Goal: Information Seeking & Learning: Learn about a topic

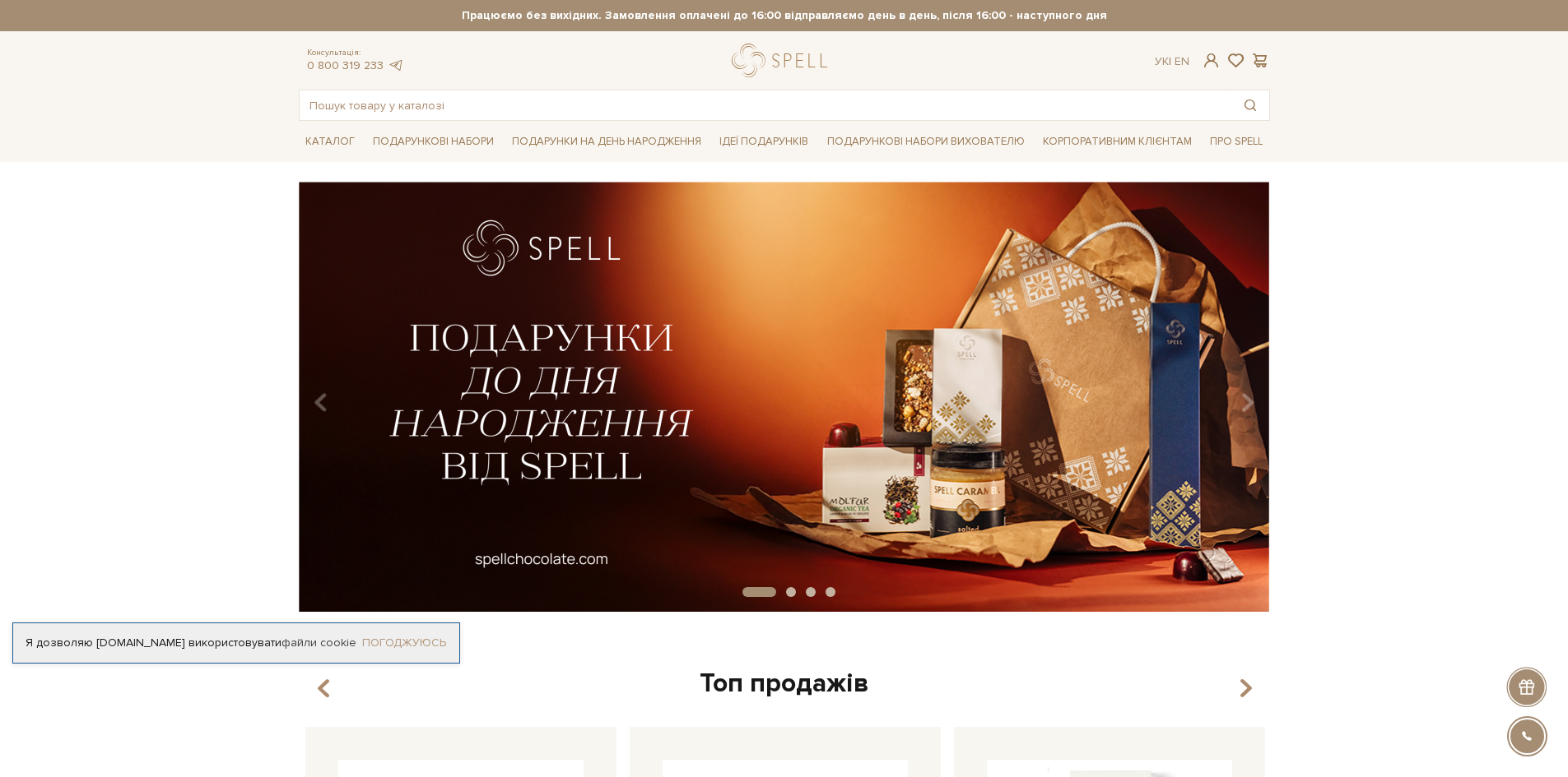
click at [418, 640] on link "Погоджуюсь" at bounding box center [404, 643] width 84 height 15
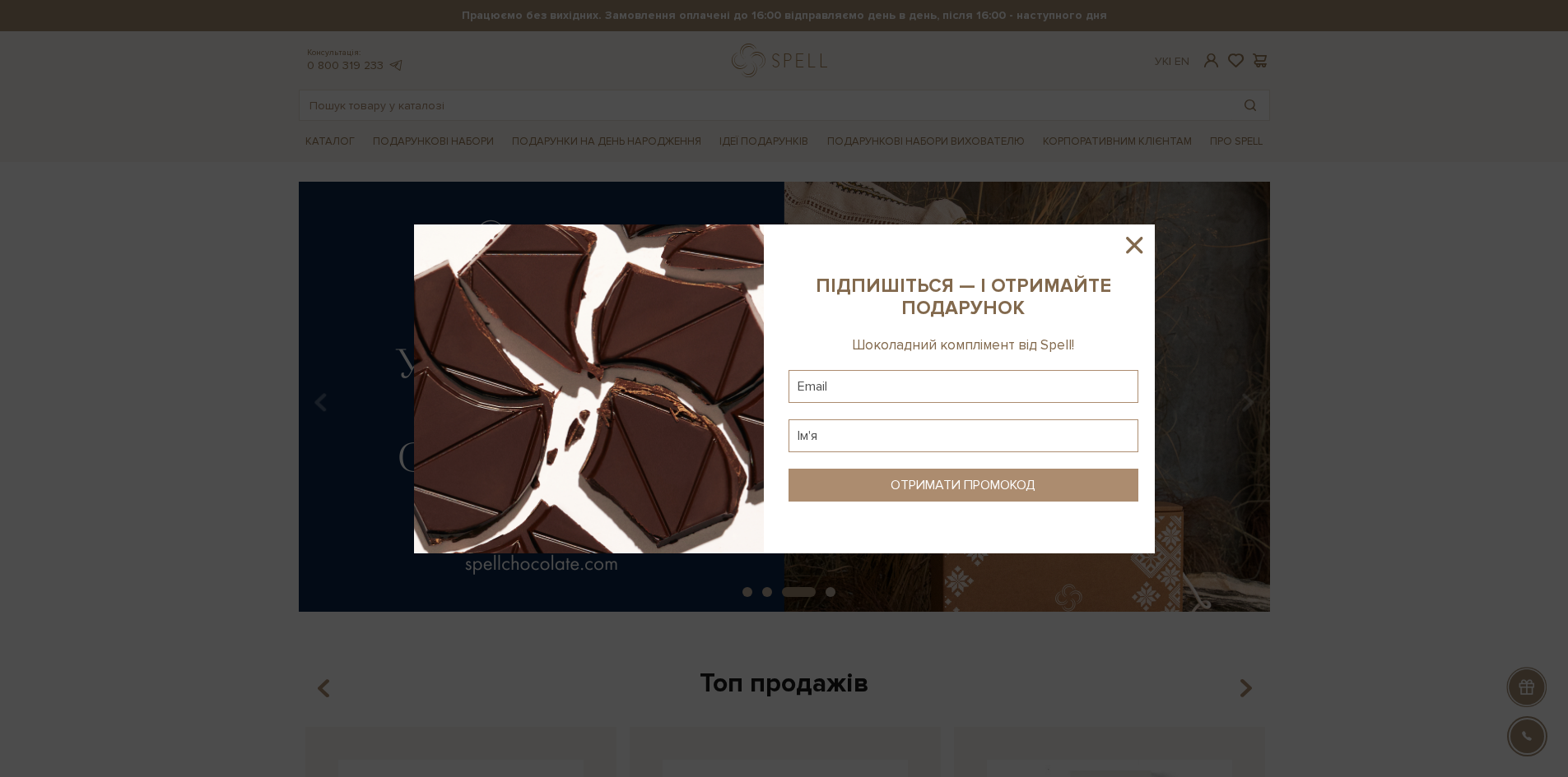
click at [1136, 242] on icon at bounding box center [1134, 245] width 17 height 17
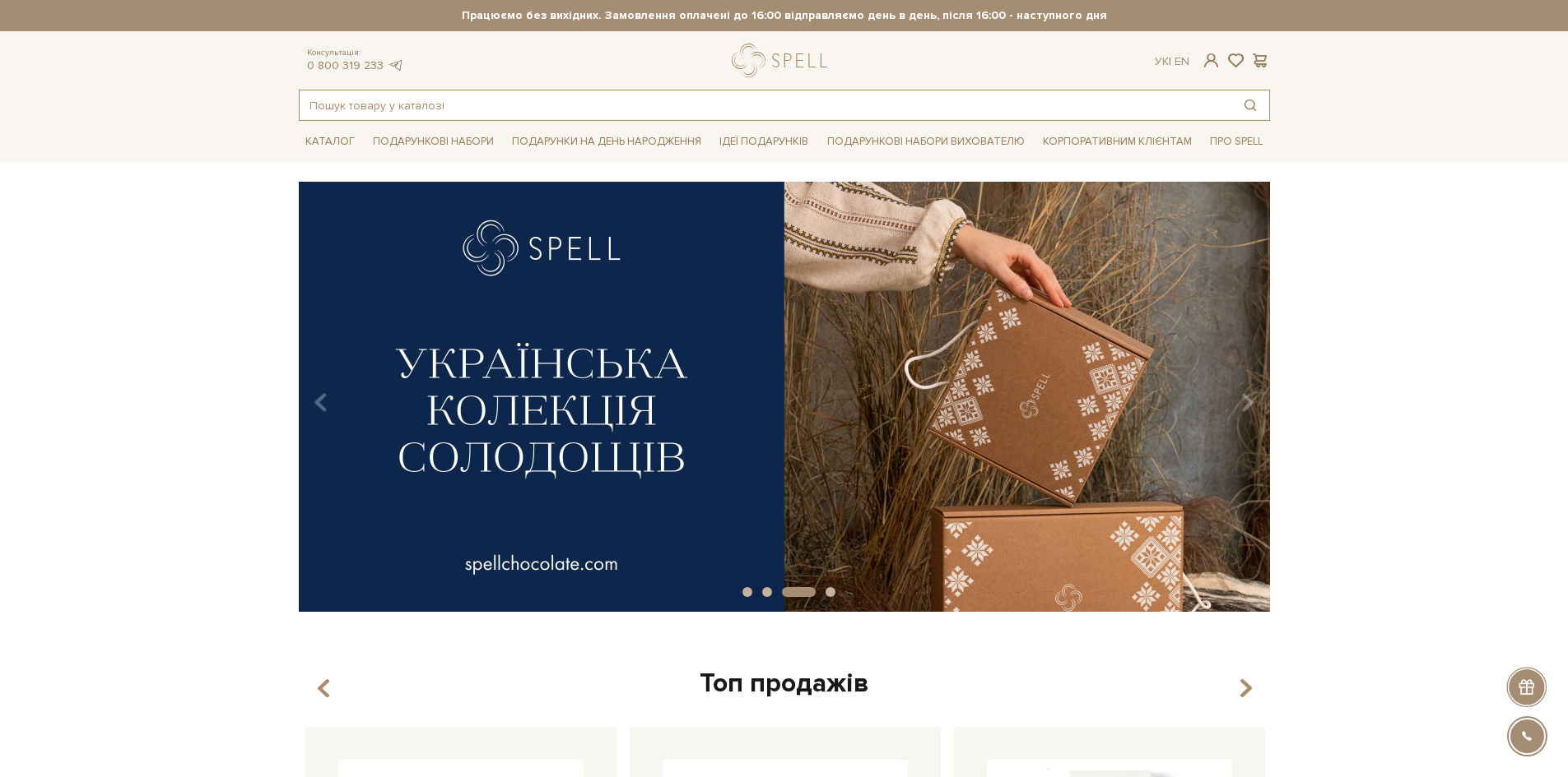
click at [463, 108] on input "text" at bounding box center [765, 105] width 932 height 30
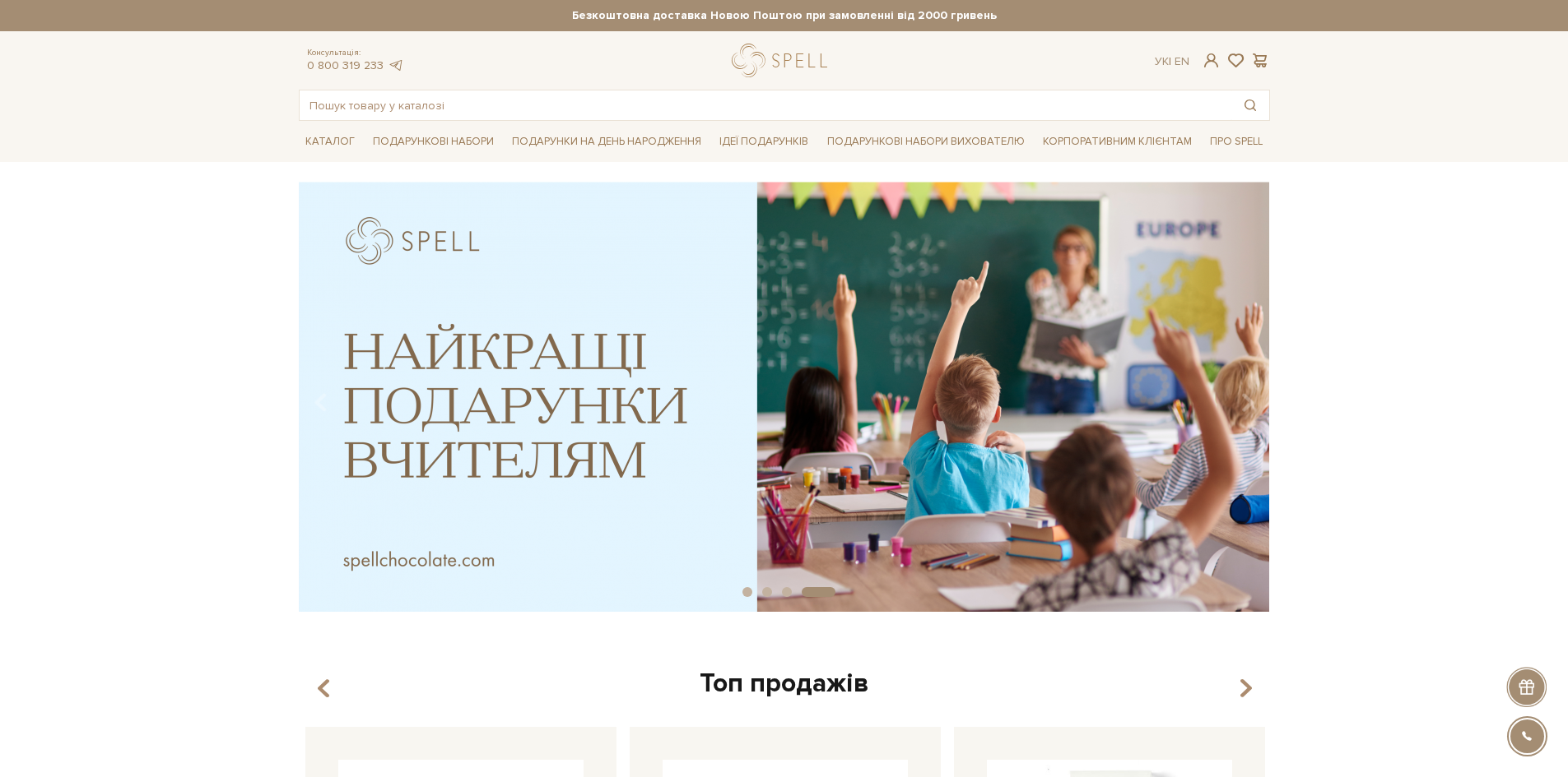
click at [314, 686] on div "Топ продажів" at bounding box center [784, 683] width 971 height 34
click at [322, 690] on icon "button" at bounding box center [323, 689] width 14 height 28
click at [329, 677] on icon "button" at bounding box center [323, 689] width 14 height 28
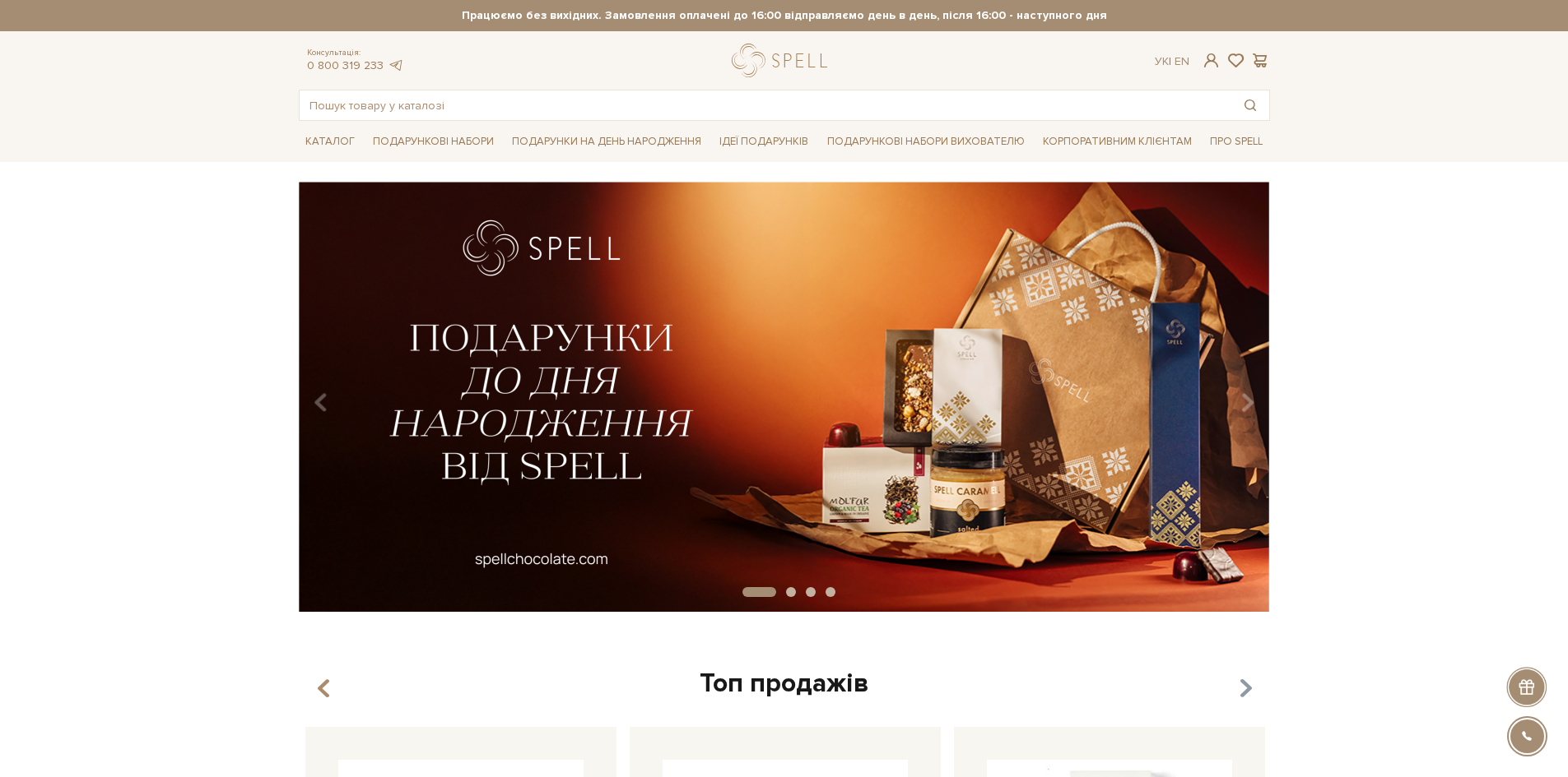
click at [1239, 691] on icon "button" at bounding box center [1245, 690] width 14 height 28
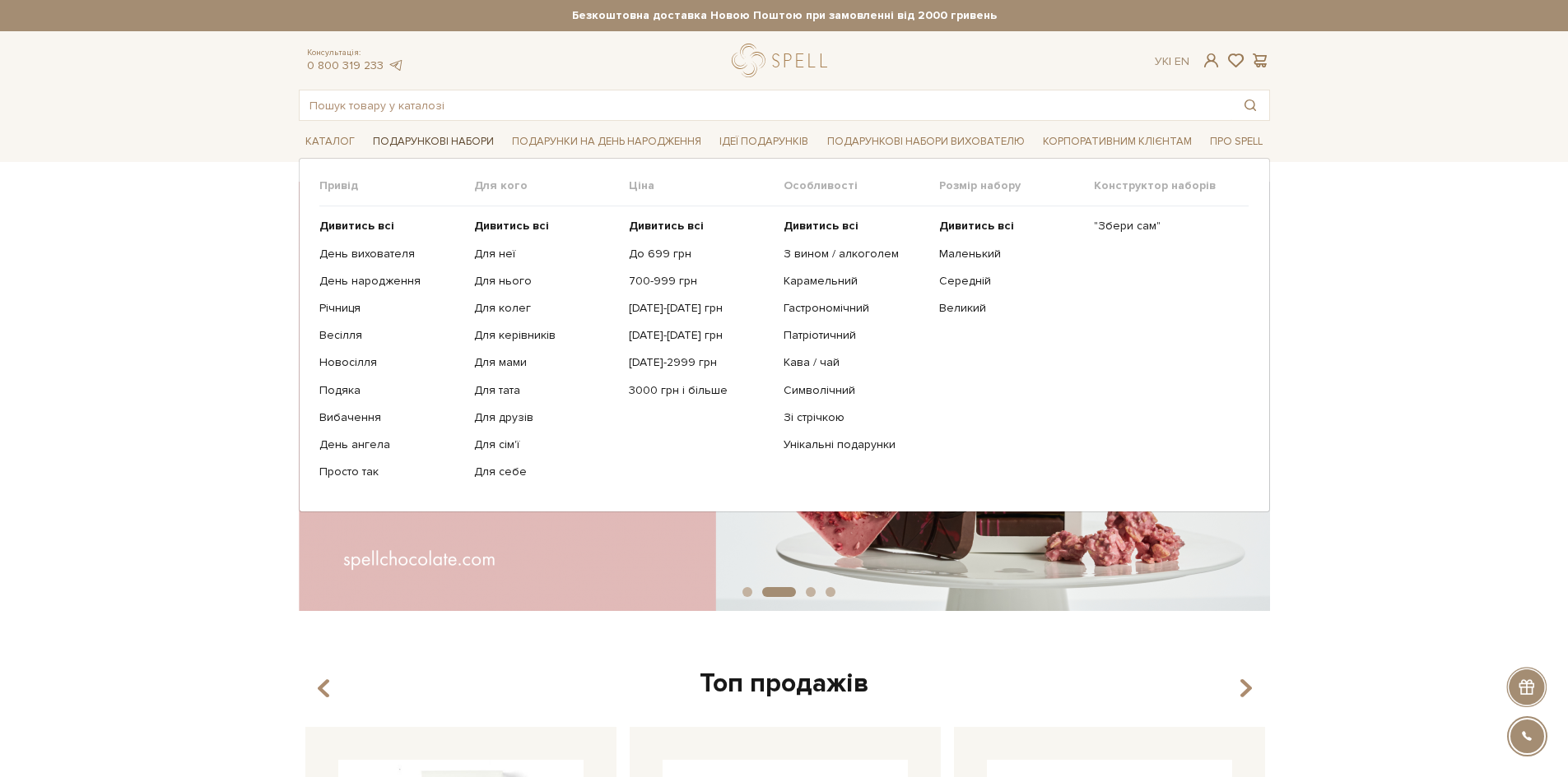
click at [448, 134] on link "Подарункові набори" at bounding box center [432, 142] width 134 height 25
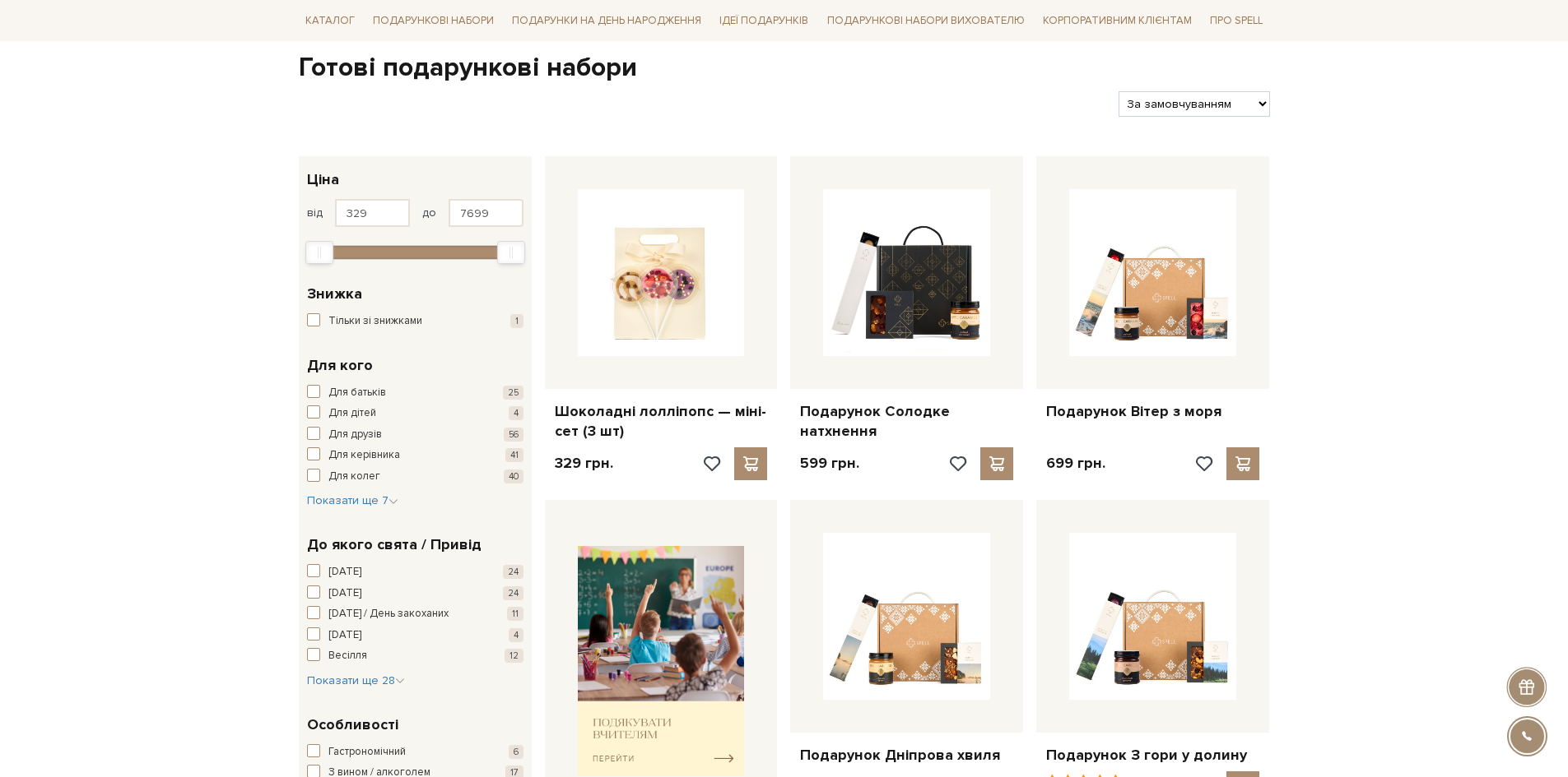
scroll to position [411, 0]
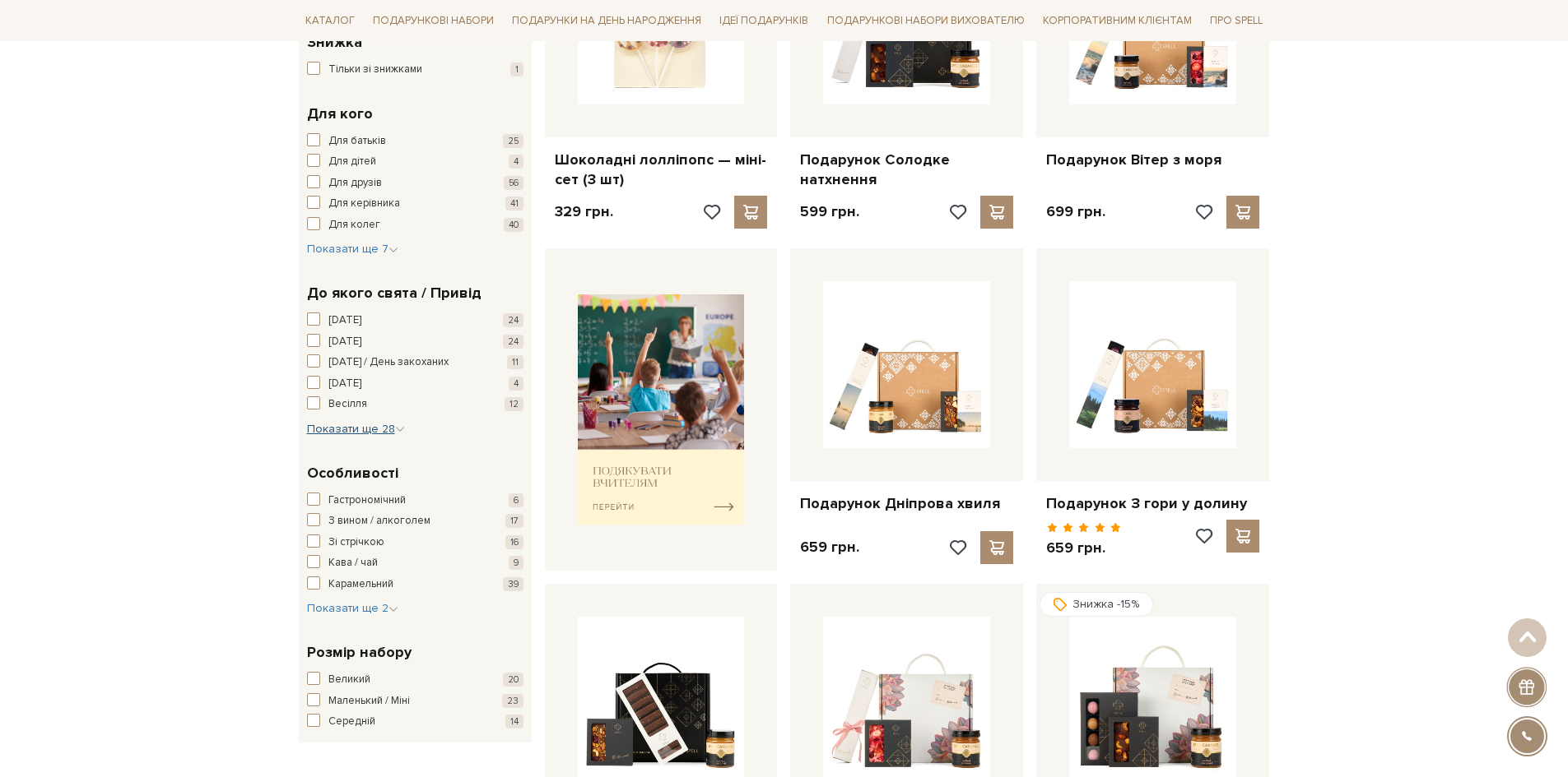
click at [395, 428] on icon "button" at bounding box center [399, 429] width 10 height 10
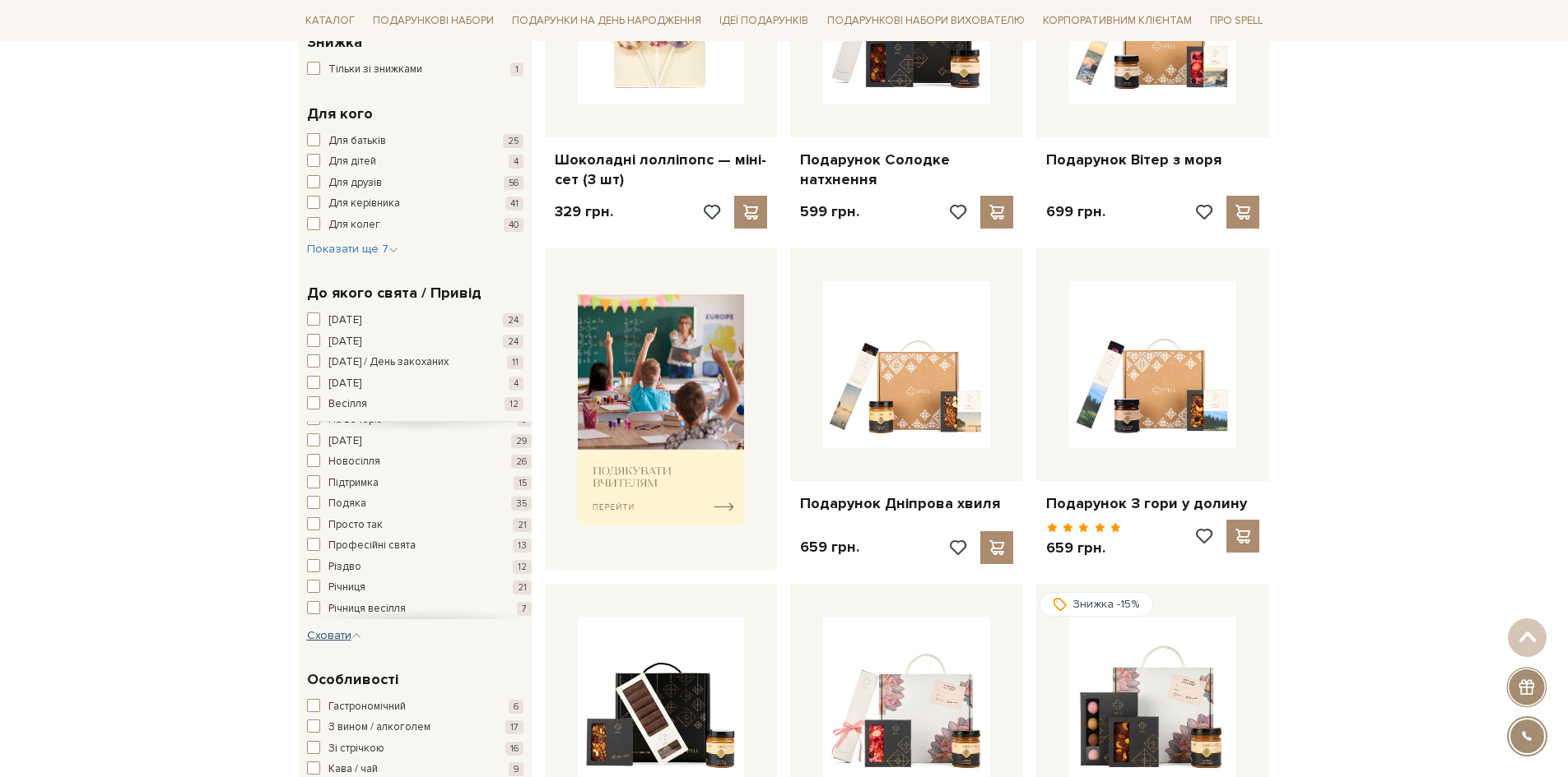
scroll to position [329, 0]
click at [311, 444] on span "button" at bounding box center [313, 438] width 13 height 13
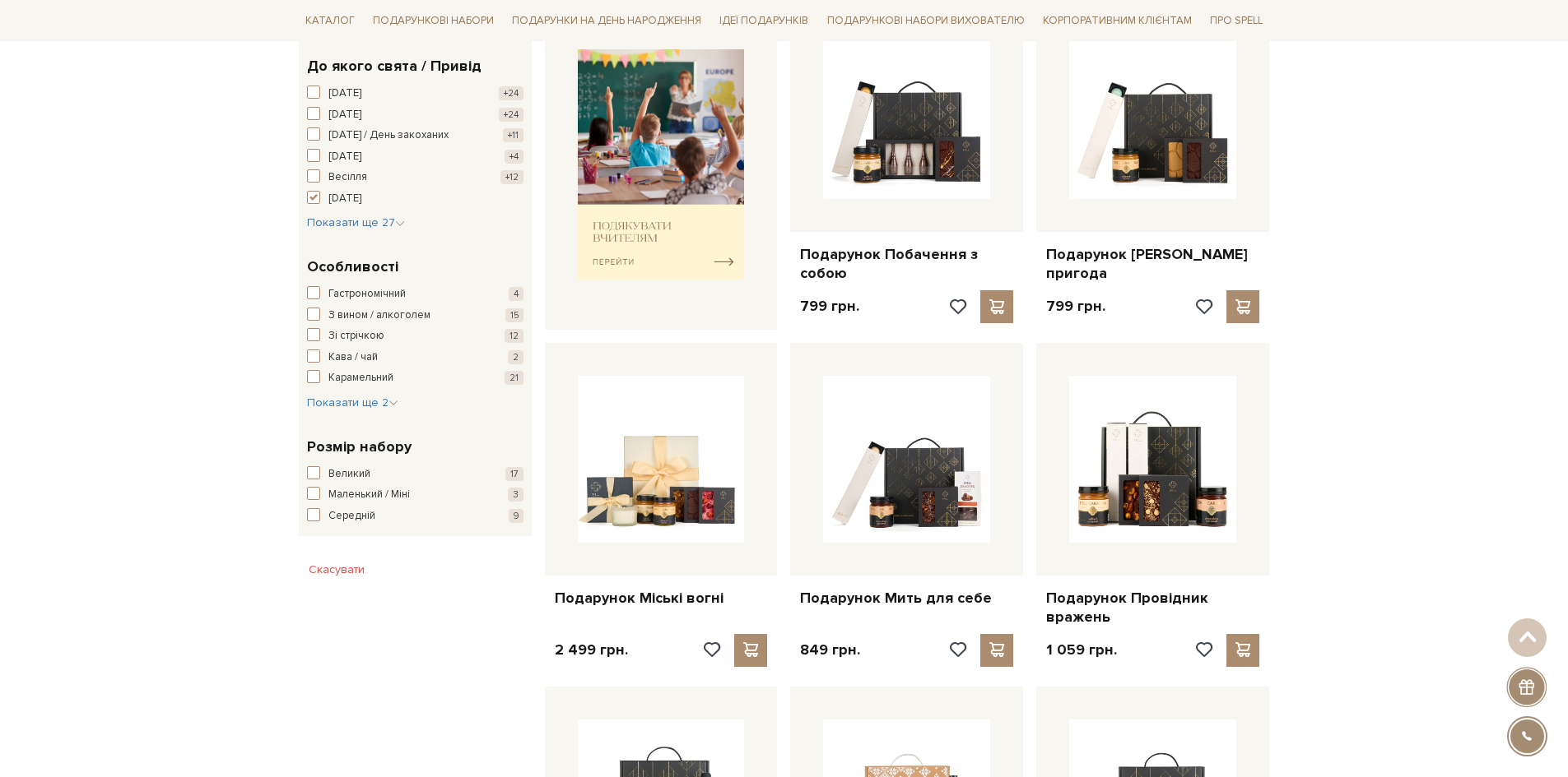
scroll to position [658, 0]
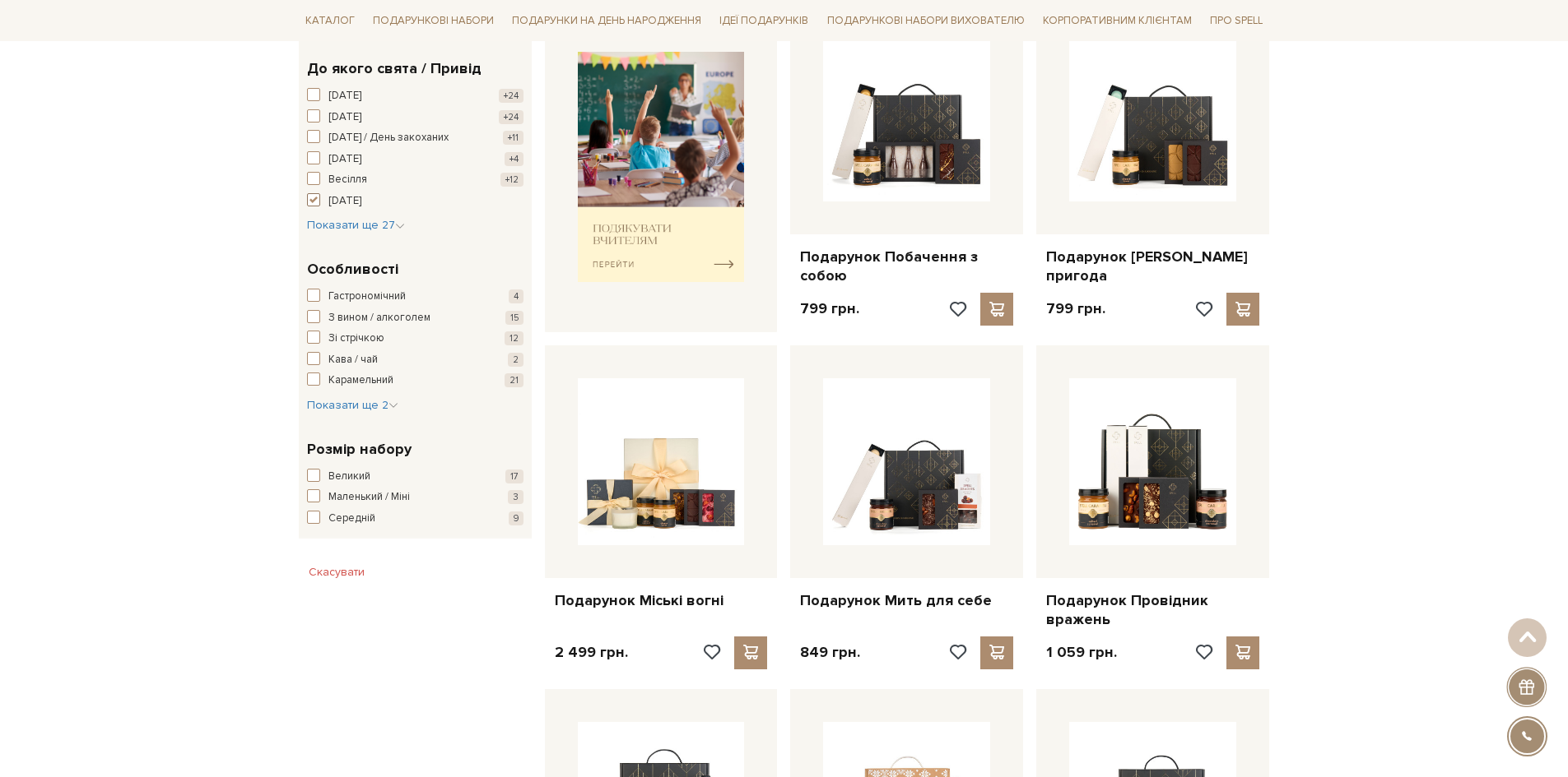
click at [314, 202] on span "button" at bounding box center [313, 200] width 13 height 13
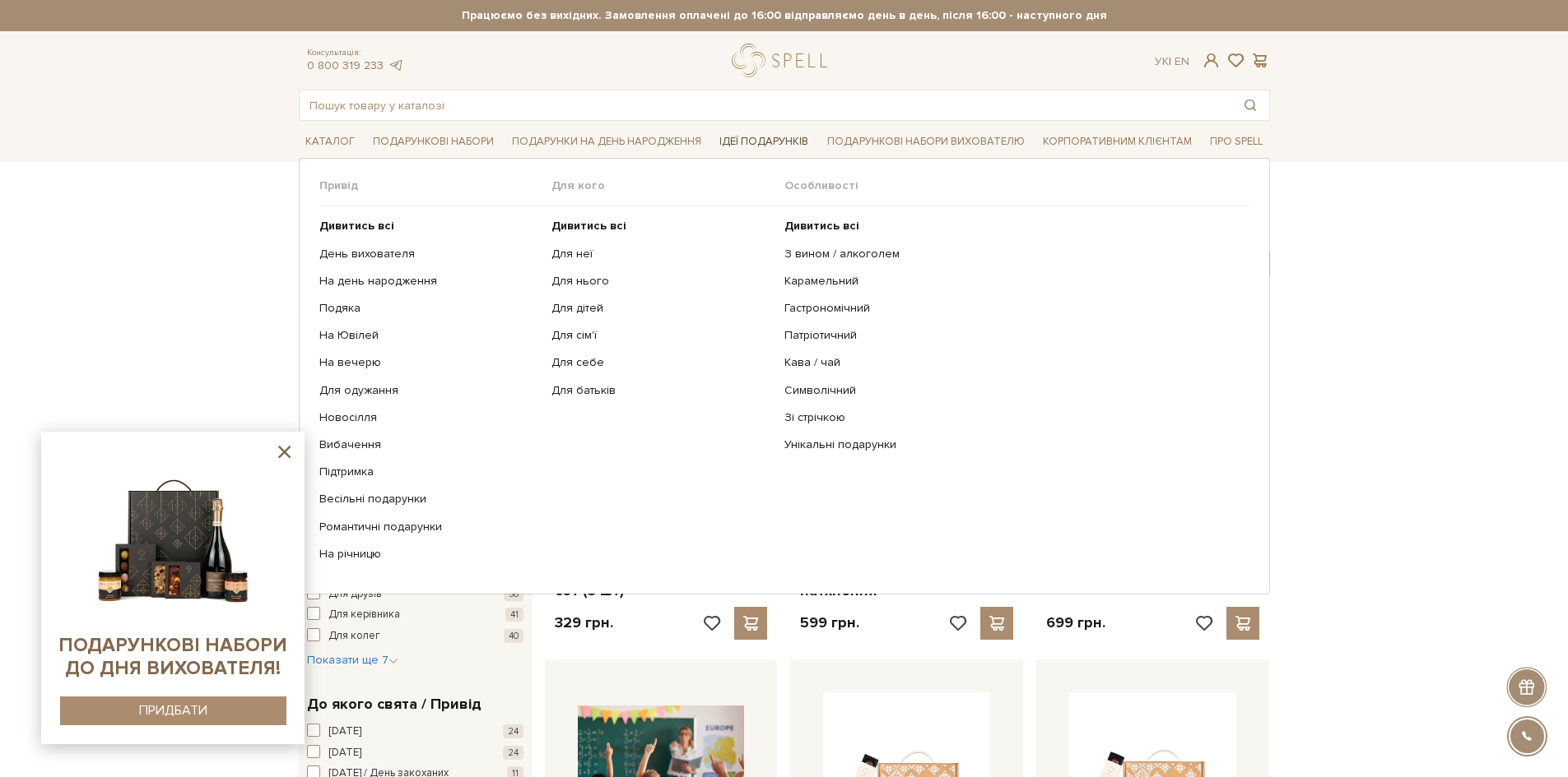
click at [774, 140] on link "Ідеї подарунків" at bounding box center [763, 142] width 102 height 25
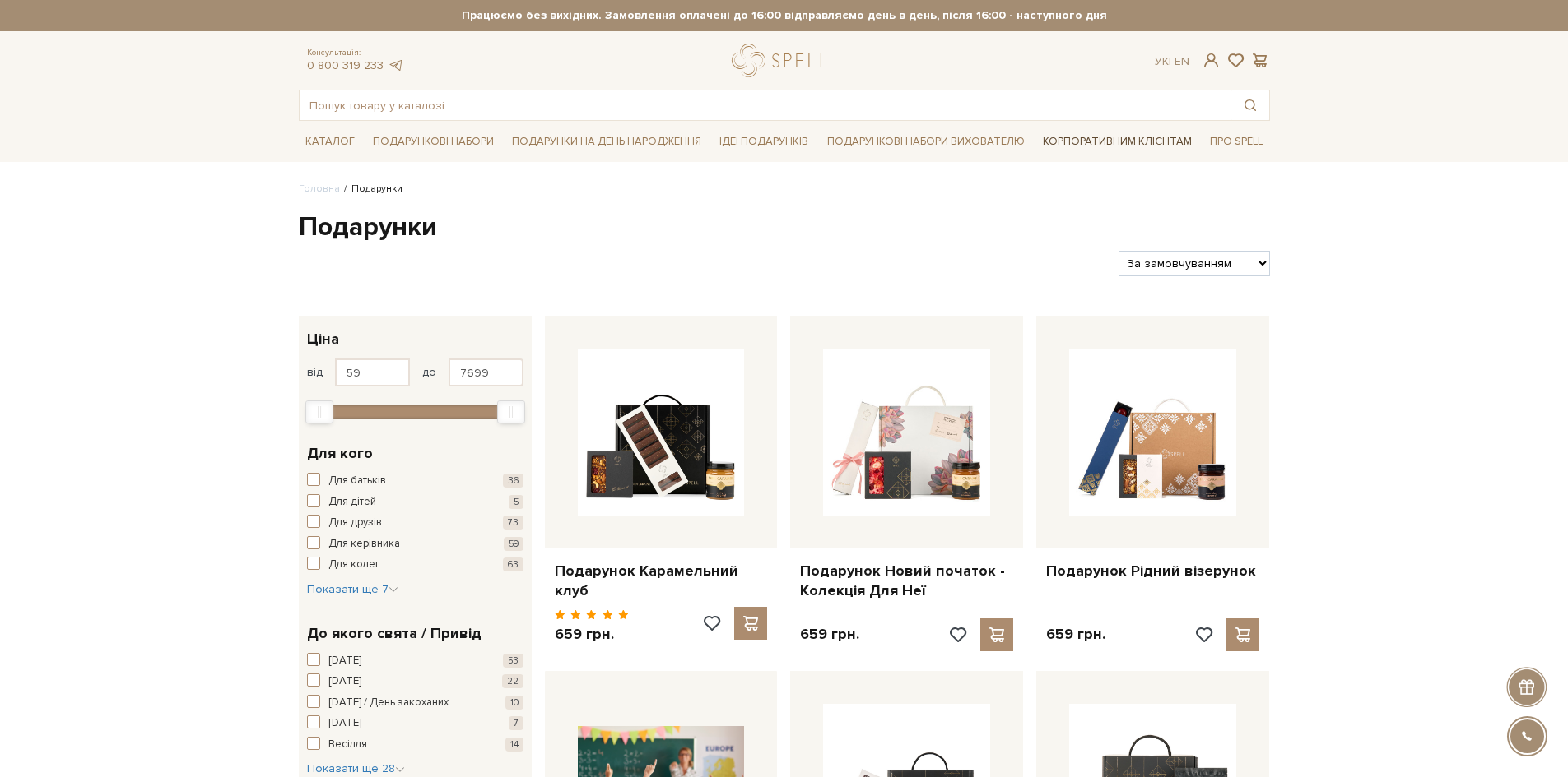
click at [1107, 150] on link "Корпоративним клієнтам" at bounding box center [1116, 142] width 162 height 28
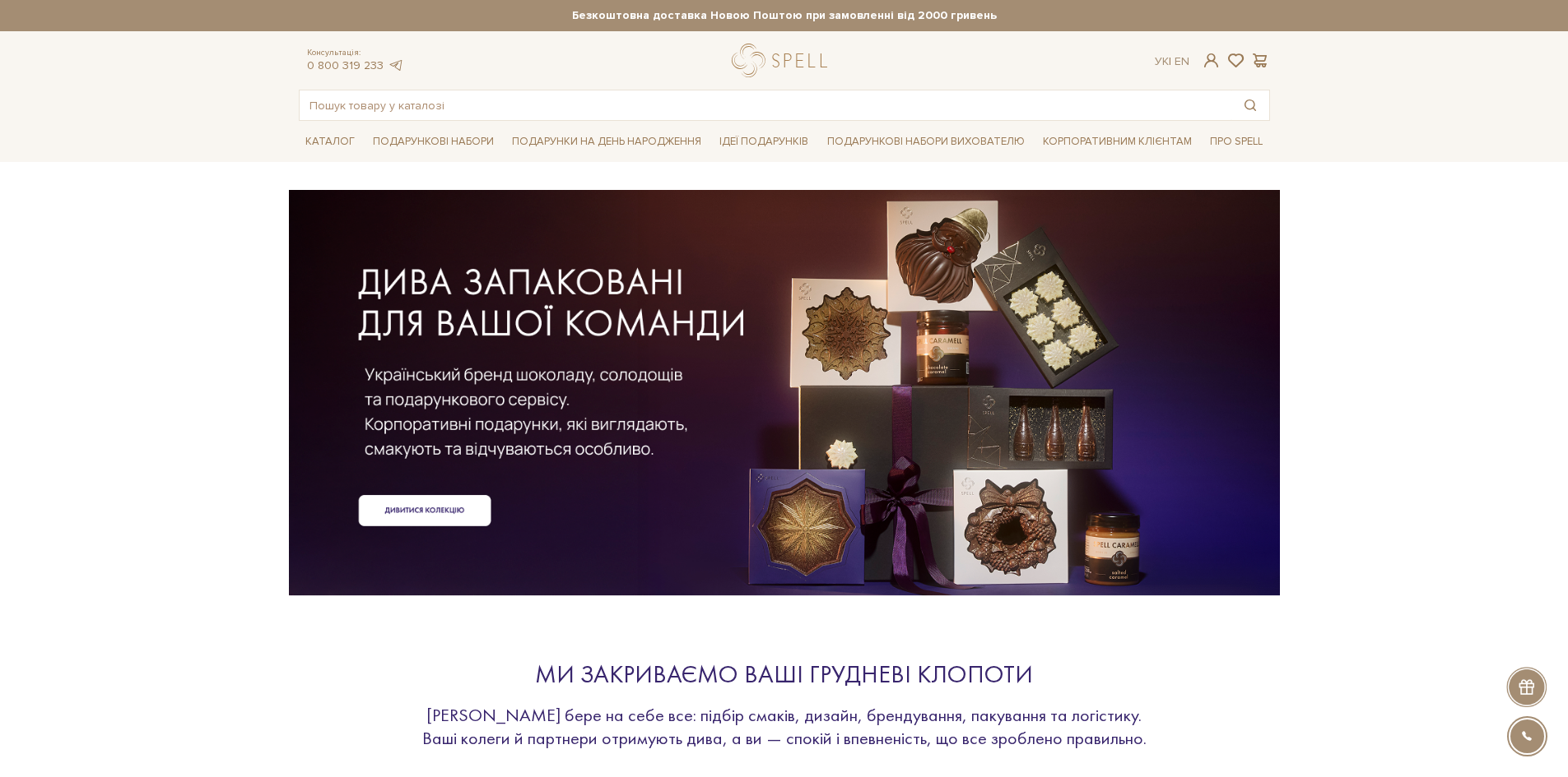
click at [445, 520] on div at bounding box center [784, 366] width 971 height 368
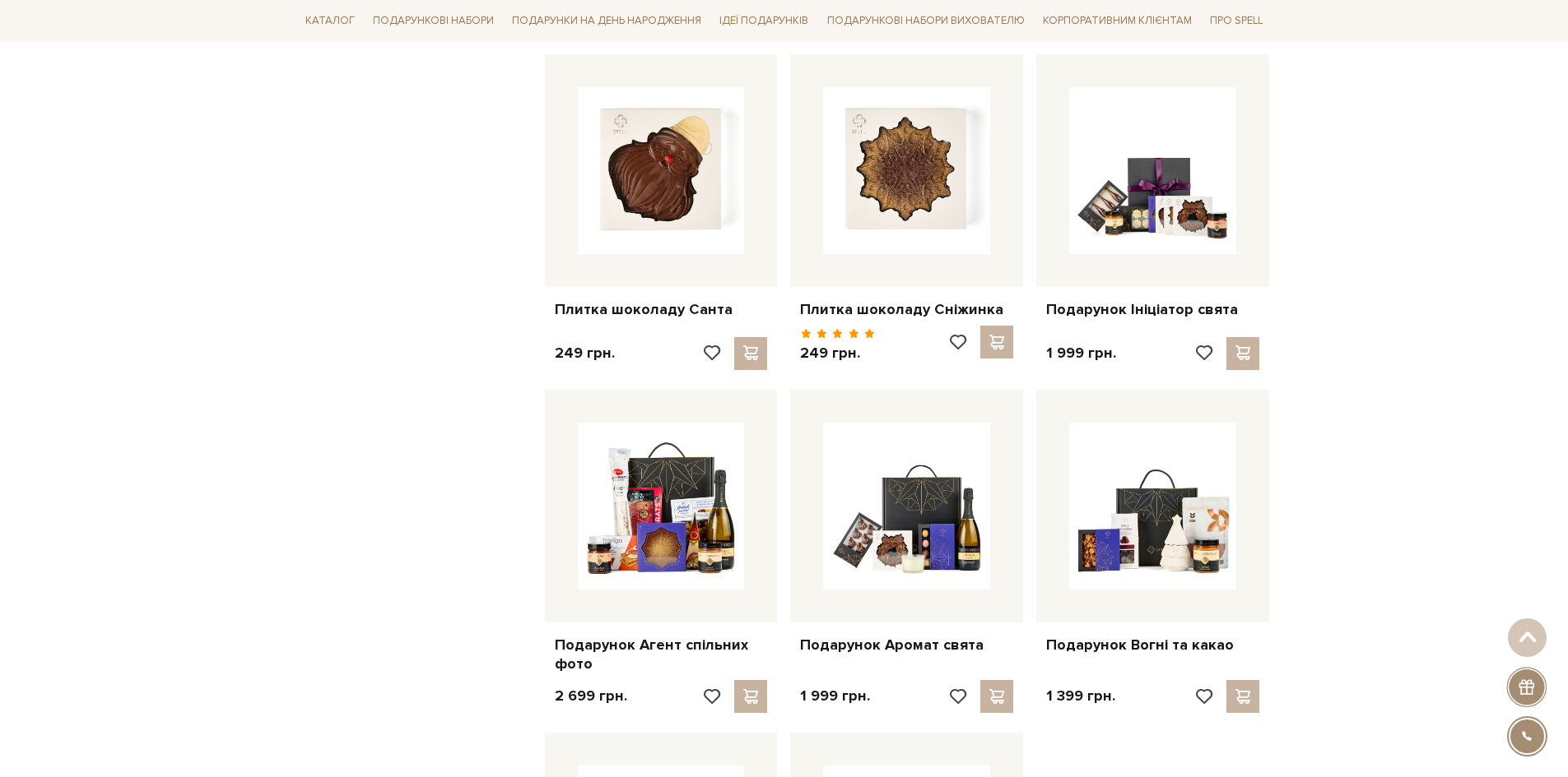
scroll to position [1563, 0]
